Goal: Information Seeking & Learning: Learn about a topic

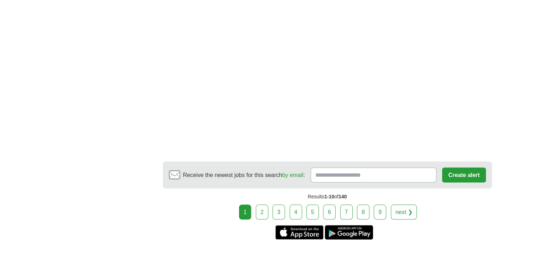
scroll to position [1297, 0]
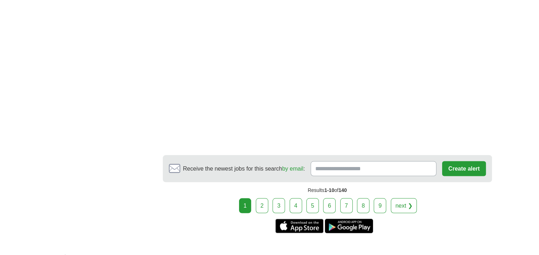
click at [261, 198] on link "2" at bounding box center [262, 205] width 12 height 15
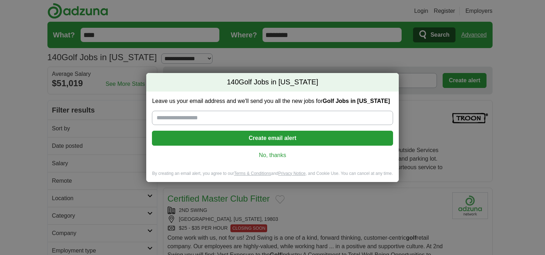
click at [306, 58] on div "140 Golf Jobs in [US_STATE] Leave us your email address and we'll send you all …" at bounding box center [272, 127] width 545 height 255
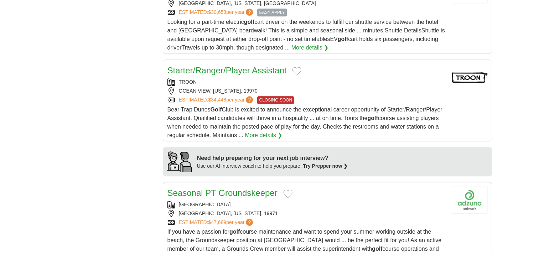
scroll to position [536, 0]
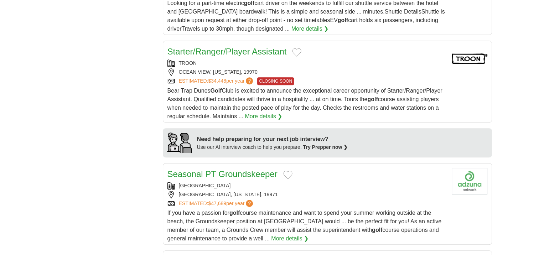
click at [293, 87] on div "Bear Trap Dunes Golf Club is excited to announce the exceptional career opportu…" at bounding box center [306, 104] width 279 height 34
